Goal: Transaction & Acquisition: Purchase product/service

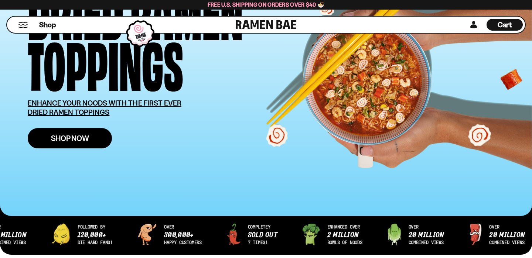
scroll to position [103, 0]
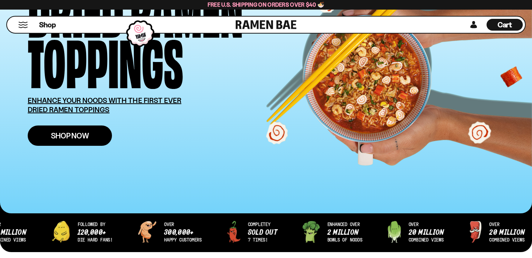
click at [80, 132] on span "Shop Now" at bounding box center [70, 136] width 38 height 8
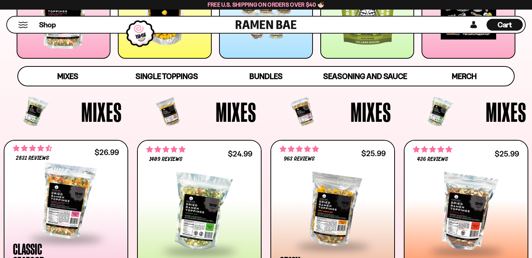
scroll to position [181, 0]
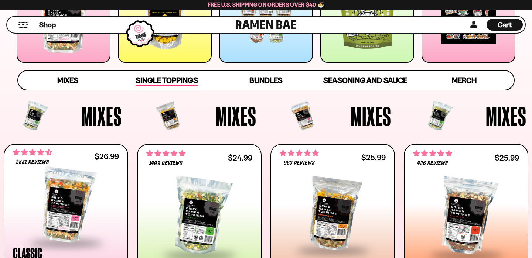
click at [181, 78] on span "Single Toppings" at bounding box center [167, 81] width 62 height 10
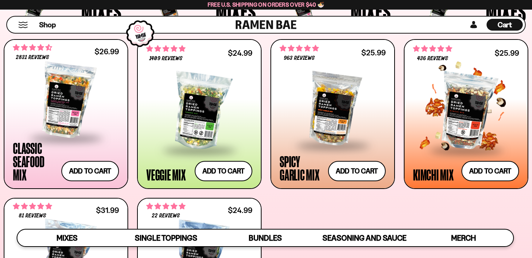
scroll to position [267, 0]
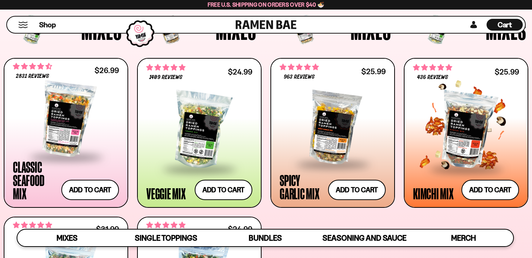
click at [459, 96] on div at bounding box center [466, 130] width 106 height 75
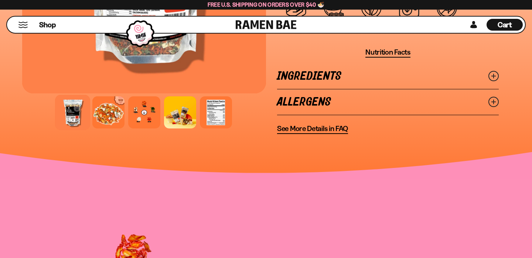
scroll to position [686, 0]
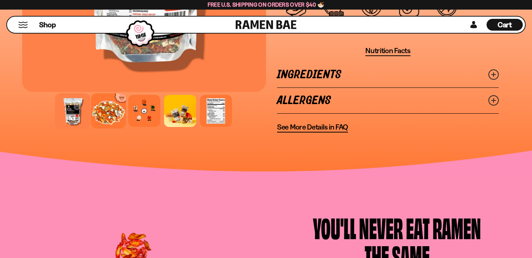
click at [114, 107] on div at bounding box center [108, 110] width 35 height 35
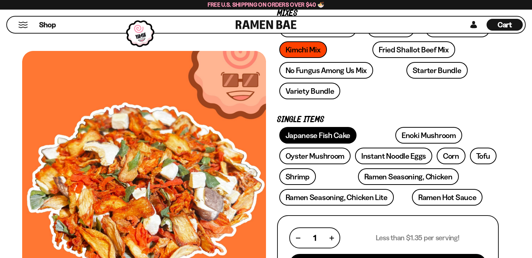
scroll to position [152, 0]
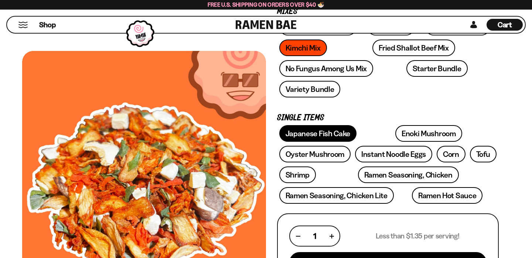
click at [301, 134] on link "Japanese Fish Cake" at bounding box center [318, 133] width 78 height 17
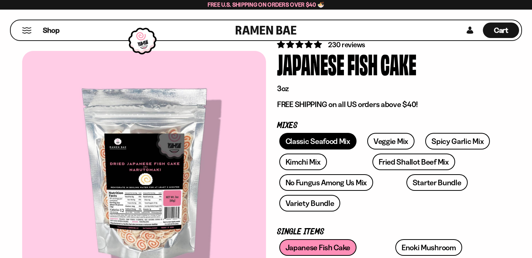
scroll to position [40, 0]
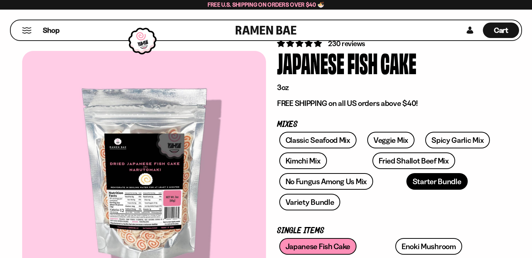
click at [406, 185] on link "Starter Bundle" at bounding box center [436, 181] width 61 height 17
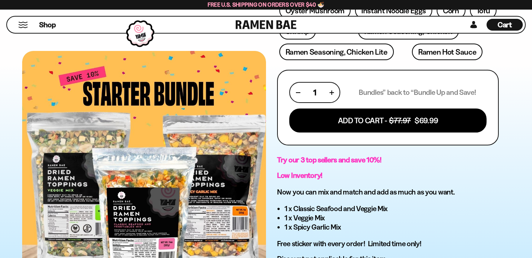
scroll to position [296, 0]
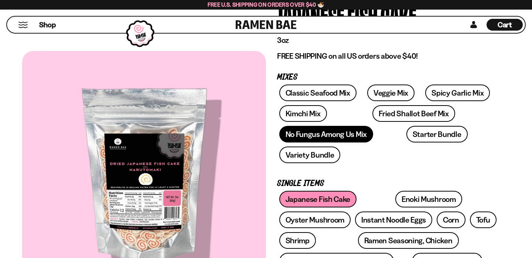
scroll to position [86, 0]
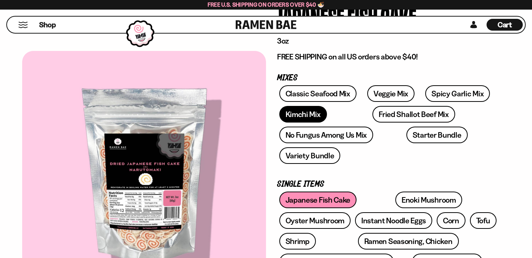
click at [318, 120] on link "Kimchi Mix" at bounding box center [303, 114] width 48 height 17
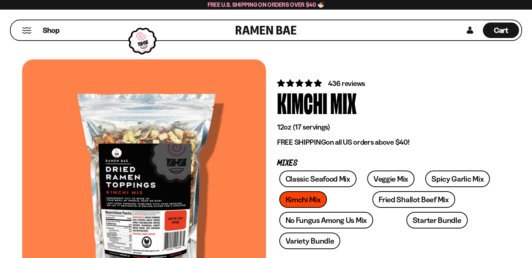
scroll to position [4, 0]
